Goal: Transaction & Acquisition: Purchase product/service

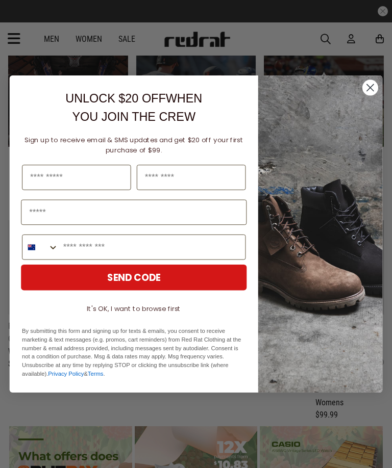
scroll to position [1195, 0]
click at [369, 90] on circle "Close dialog" at bounding box center [370, 88] width 16 height 16
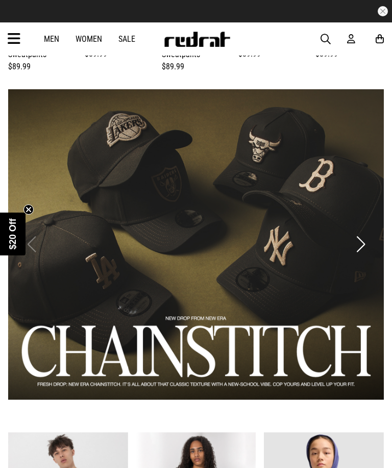
scroll to position [359, 0]
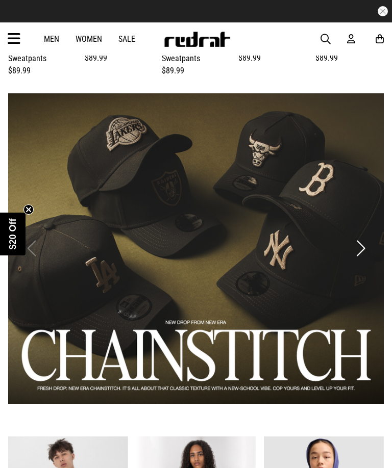
click at [309, 305] on link "1 / 2" at bounding box center [196, 248] width 376 height 311
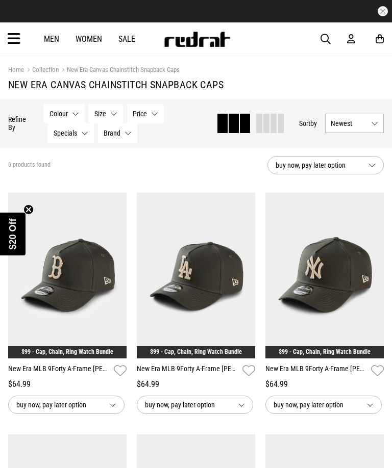
click at [49, 43] on link "Men" at bounding box center [51, 39] width 15 height 10
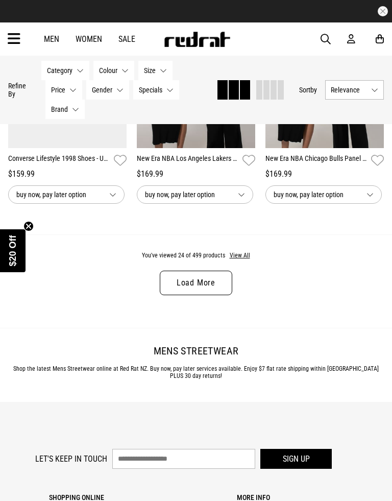
scroll to position [1937, 0]
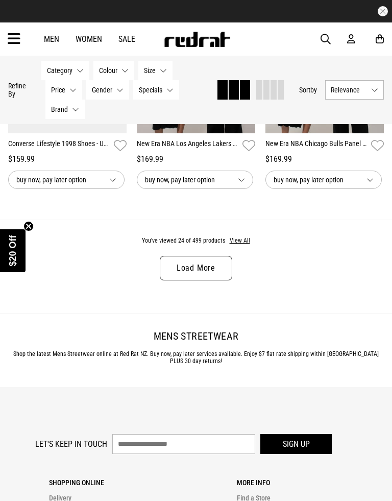
click at [213, 275] on link "Load More" at bounding box center [196, 268] width 72 height 24
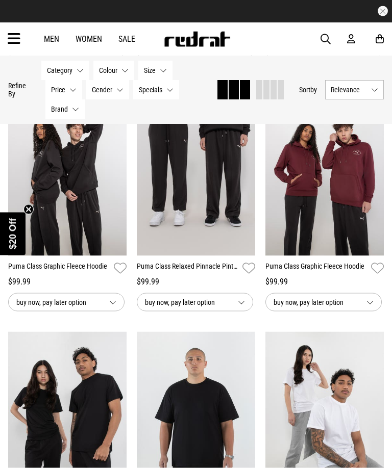
click at [9, 40] on icon at bounding box center [14, 39] width 13 height 17
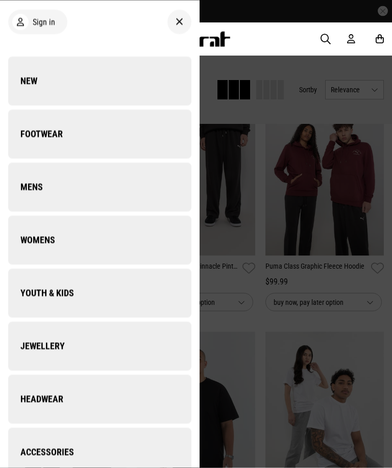
scroll to position [3265, 0]
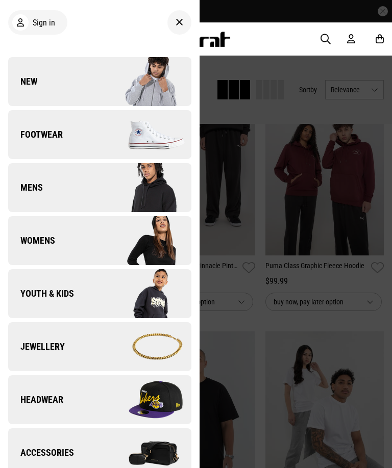
click at [54, 407] on link "Headwear" at bounding box center [99, 400] width 183 height 49
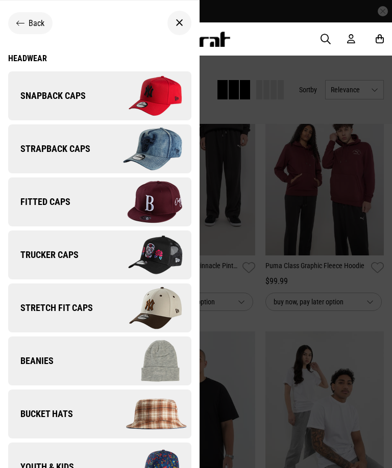
click at [52, 99] on span "Snapback Caps" at bounding box center [47, 96] width 78 height 12
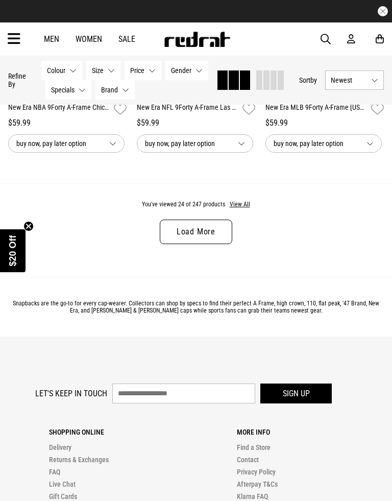
scroll to position [1961, 0]
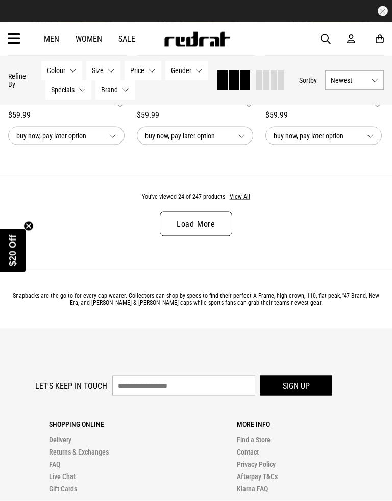
click at [244, 202] on button "View All" at bounding box center [239, 196] width 21 height 9
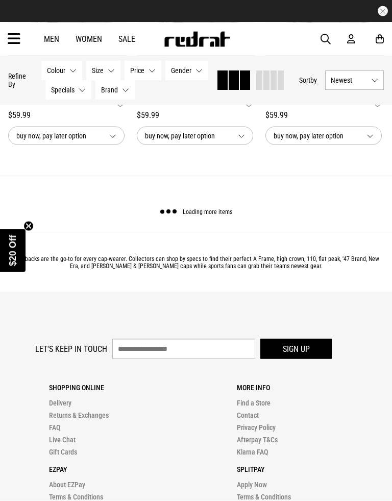
scroll to position [1961, 0]
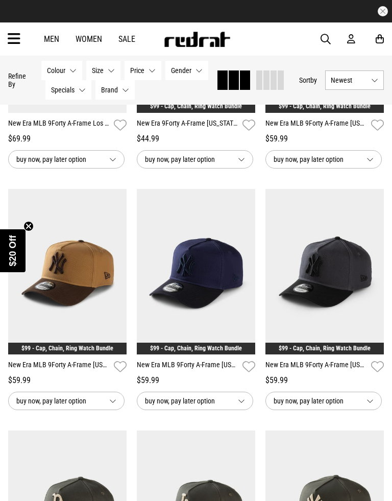
scroll to position [3389, 0]
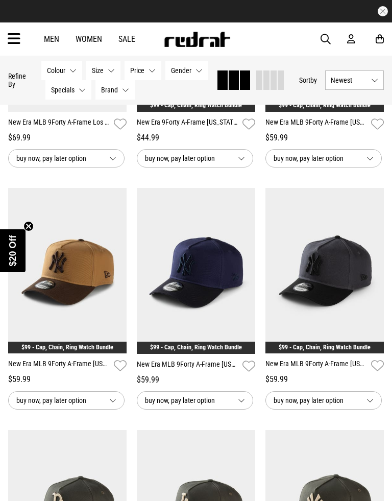
click at [207, 298] on img at bounding box center [196, 271] width 118 height 166
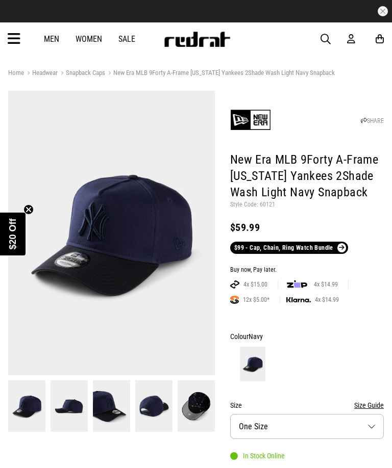
click at [64, 271] on img at bounding box center [111, 233] width 207 height 285
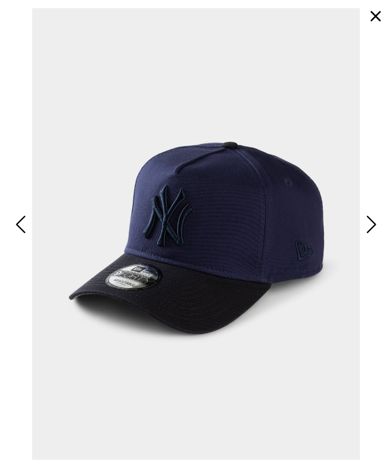
click at [189, 311] on img at bounding box center [196, 234] width 376 height 452
click at [364, 231] on button "Next" at bounding box center [369, 225] width 19 height 26
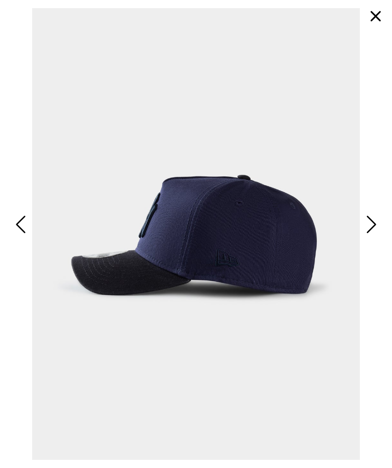
click at [361, 227] on button "Next" at bounding box center [369, 225] width 19 height 26
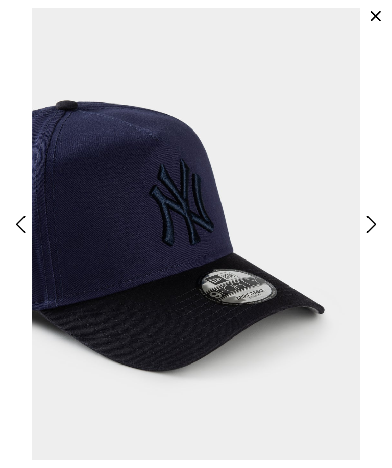
click at [360, 232] on button "Next" at bounding box center [369, 225] width 19 height 26
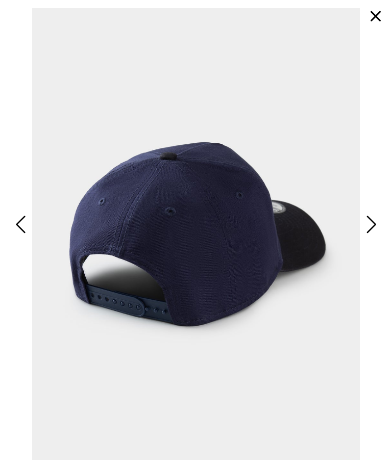
click at [363, 237] on span "Next" at bounding box center [369, 225] width 13 height 25
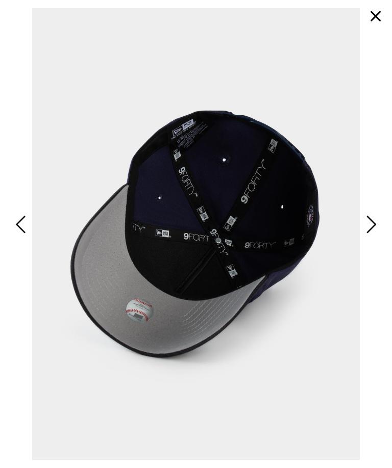
click at [363, 235] on span "Next" at bounding box center [369, 225] width 13 height 25
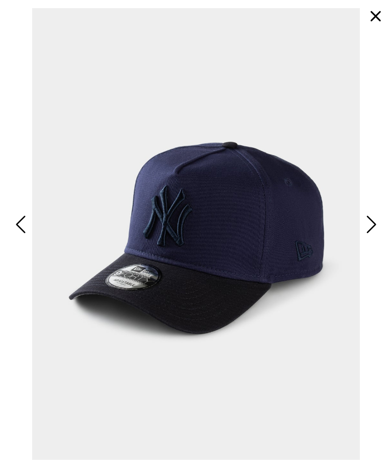
click at [363, 237] on span "Next" at bounding box center [369, 225] width 13 height 25
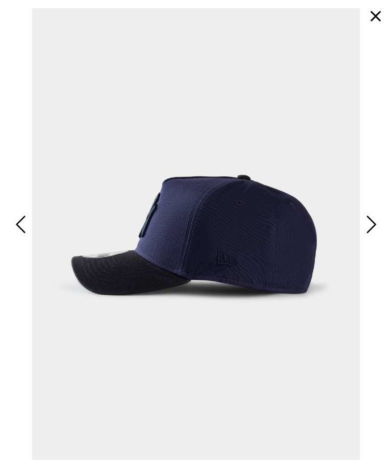
click at [360, 233] on button "Next" at bounding box center [369, 225] width 19 height 26
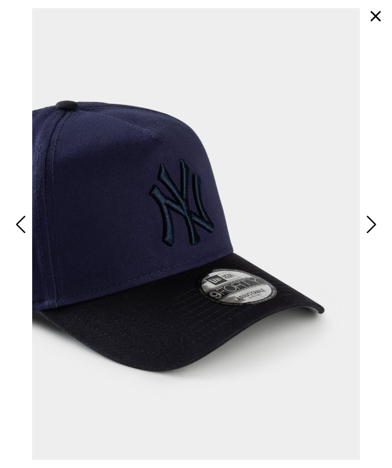
click at [362, 233] on button "Next" at bounding box center [369, 225] width 19 height 26
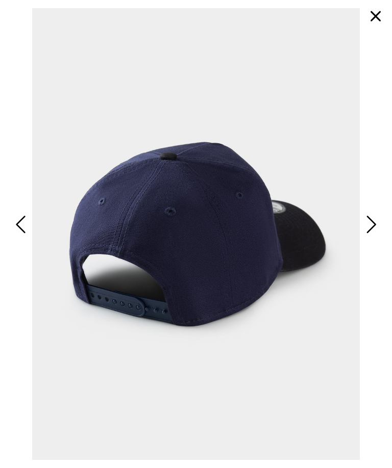
click at [363, 235] on span "Next" at bounding box center [369, 225] width 13 height 25
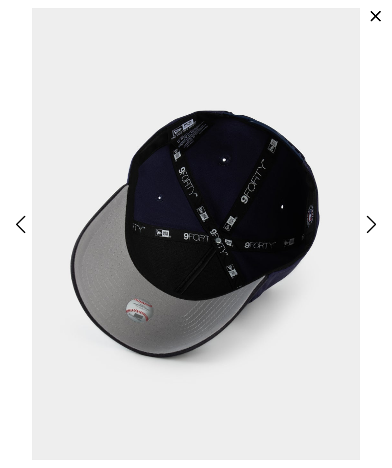
click at [360, 234] on button "Next" at bounding box center [369, 225] width 19 height 26
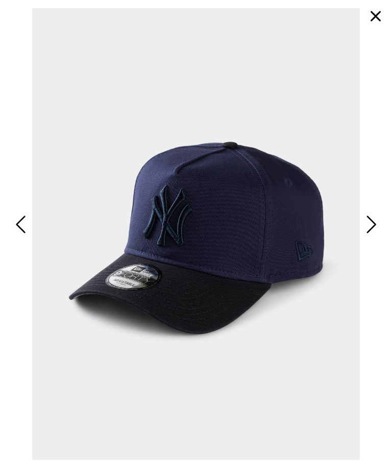
click at [361, 233] on button "Next" at bounding box center [369, 225] width 19 height 26
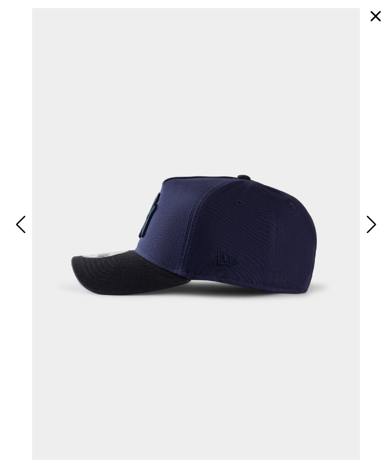
click at [377, 17] on button "button" at bounding box center [375, 16] width 24 height 24
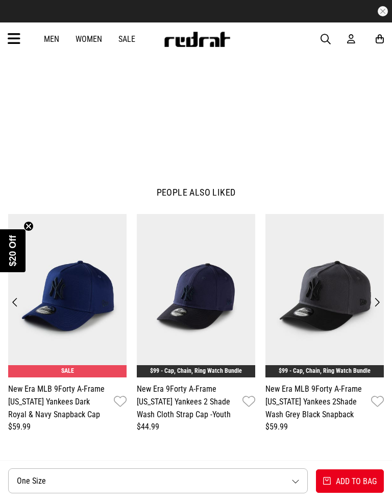
scroll to position [765, 0]
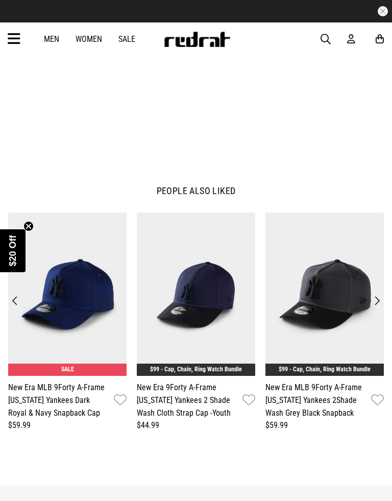
click at [62, 307] on img at bounding box center [67, 293] width 118 height 163
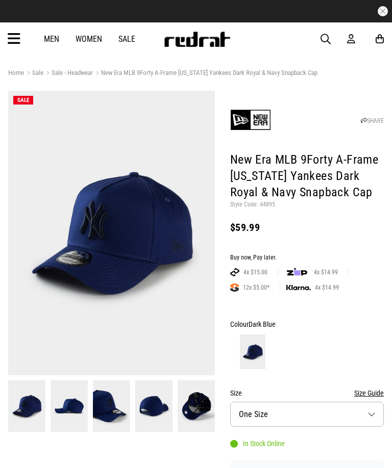
click at [81, 298] on img at bounding box center [111, 233] width 207 height 285
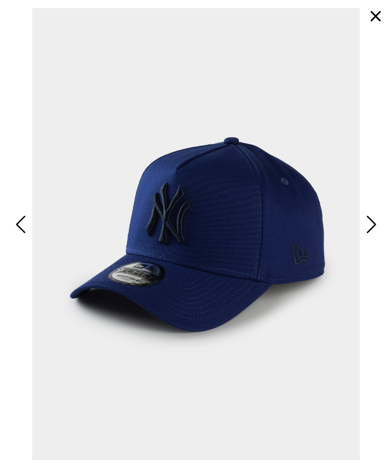
click at [365, 227] on button "Next" at bounding box center [369, 225] width 19 height 26
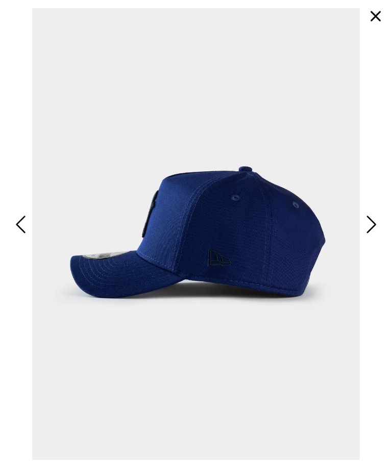
click at [361, 235] on button "Next" at bounding box center [369, 225] width 19 height 26
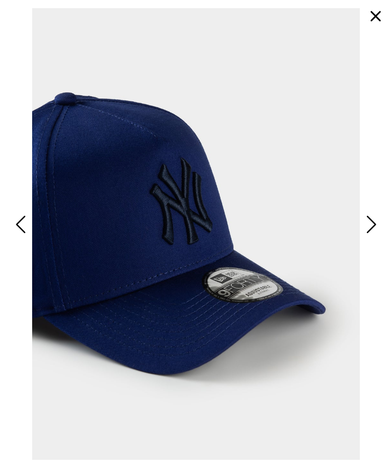
click at [361, 234] on button "Next" at bounding box center [369, 225] width 19 height 26
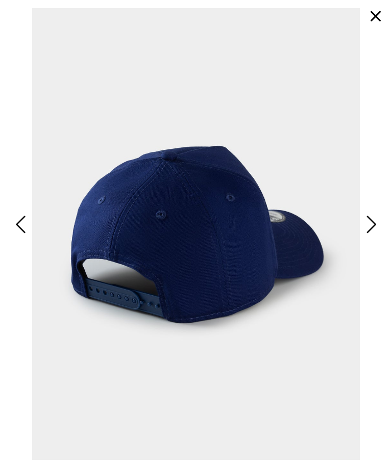
click at [363, 236] on span "Next" at bounding box center [369, 225] width 13 height 25
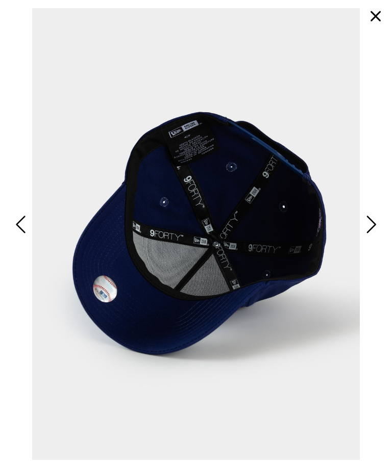
click at [378, 22] on button "button" at bounding box center [375, 16] width 24 height 24
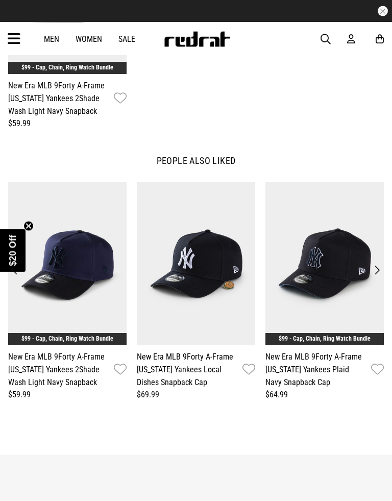
click at [383, 263] on button "Next" at bounding box center [377, 270] width 14 height 14
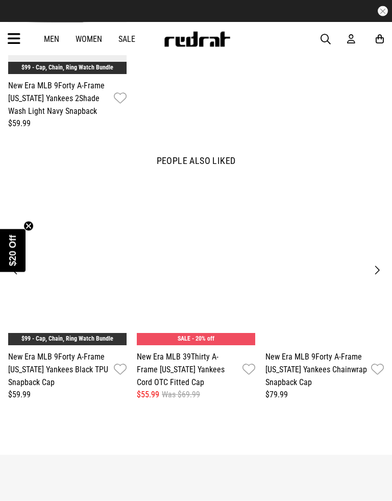
scroll to position [1054, 0]
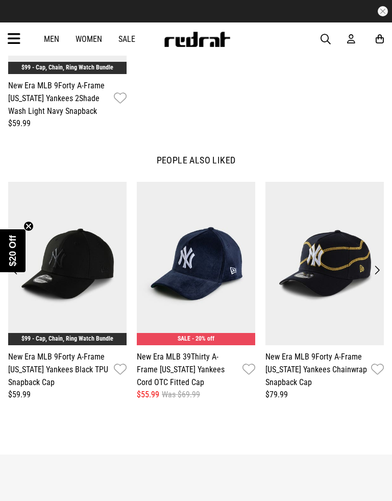
click at [375, 252] on img at bounding box center [324, 263] width 118 height 163
